Goal: Check status: Check status

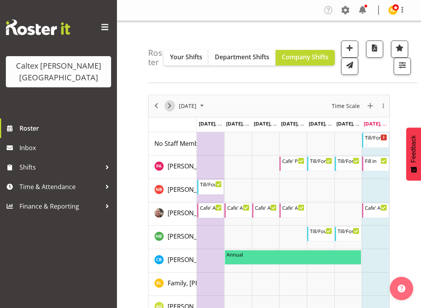
click at [171, 106] on span "Next" at bounding box center [169, 106] width 9 height 10
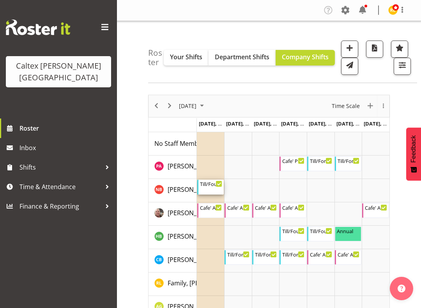
click at [208, 188] on div "Till/Fourcourt mid 4:00 PM - 7:00 PM" at bounding box center [211, 187] width 23 height 15
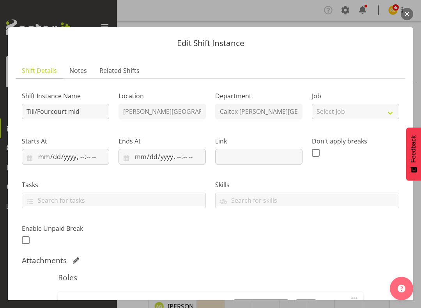
click at [59, 18] on div "Edit Shift Instance Shift Details Notes Related Shifts Shift Instance Name Till…" at bounding box center [210, 154] width 421 height 292
click at [217, 7] on div at bounding box center [210, 154] width 421 height 308
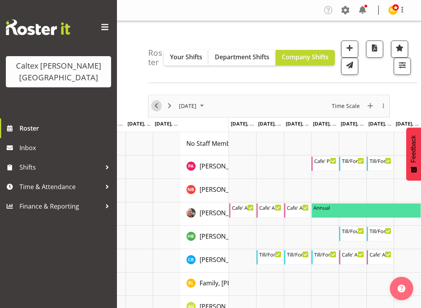
click at [152, 106] on span "Previous" at bounding box center [156, 106] width 9 height 10
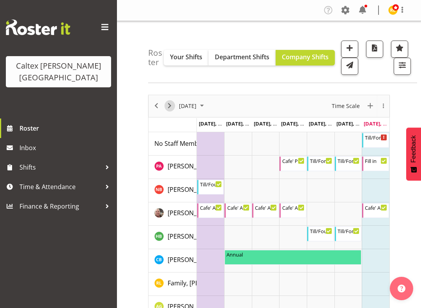
click at [170, 106] on span "Next" at bounding box center [169, 106] width 9 height 10
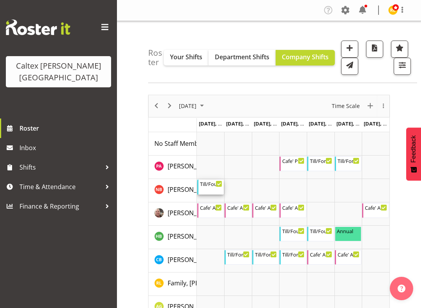
click at [207, 187] on div "Till/Fourcourt mid 4:00 PM - 7:00 PM" at bounding box center [211, 187] width 23 height 15
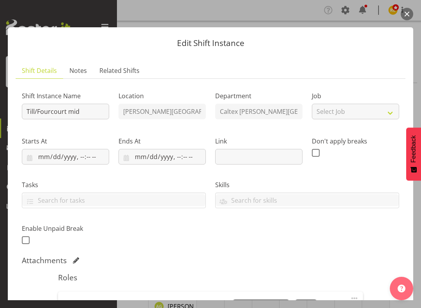
click at [406, 16] on button "button" at bounding box center [407, 14] width 12 height 12
